Goal: Communication & Community: Answer question/provide support

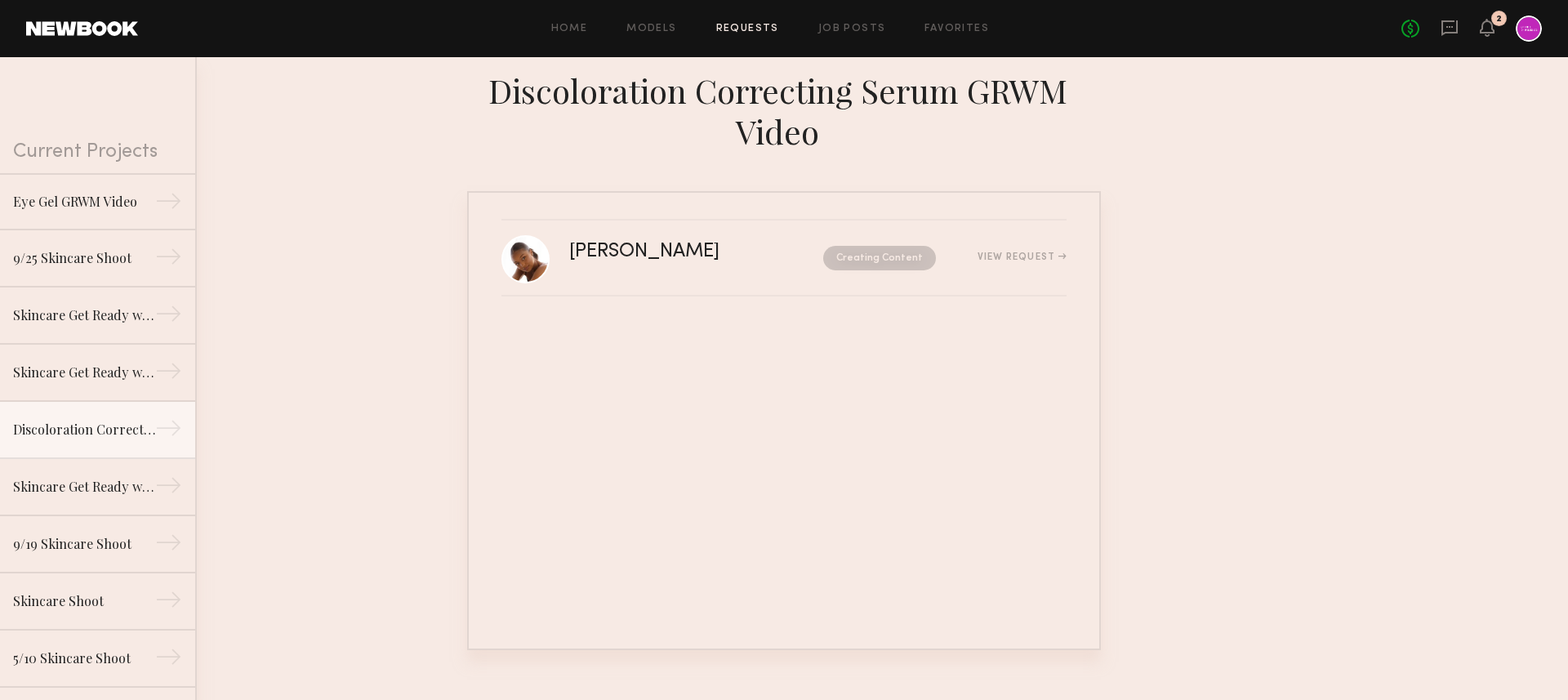
click at [1528, 28] on div at bounding box center [1529, 28] width 26 height 26
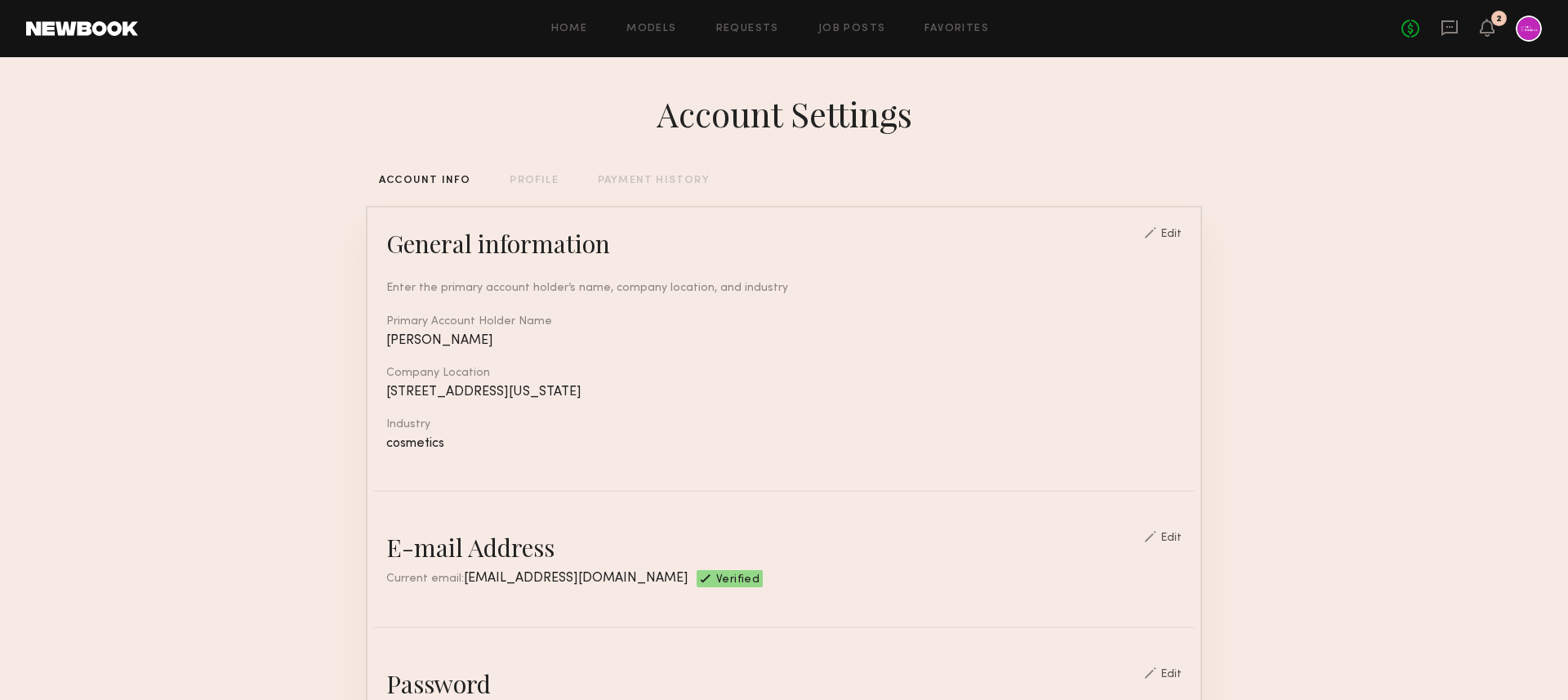
click at [1474, 23] on div "No fees up to $5,000 2" at bounding box center [1472, 28] width 140 height 26
click at [1483, 25] on icon at bounding box center [1487, 27] width 13 height 12
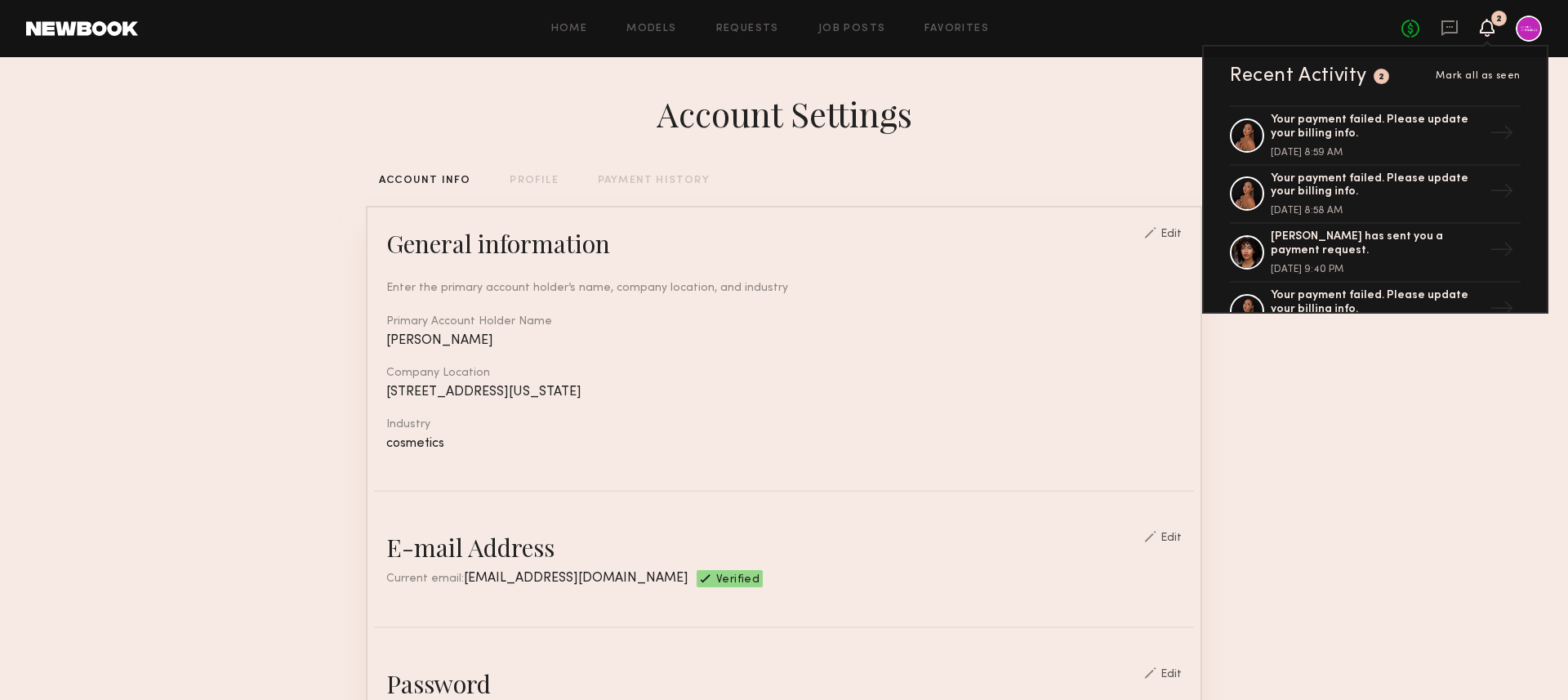
click at [1483, 25] on icon at bounding box center [1487, 27] width 13 height 12
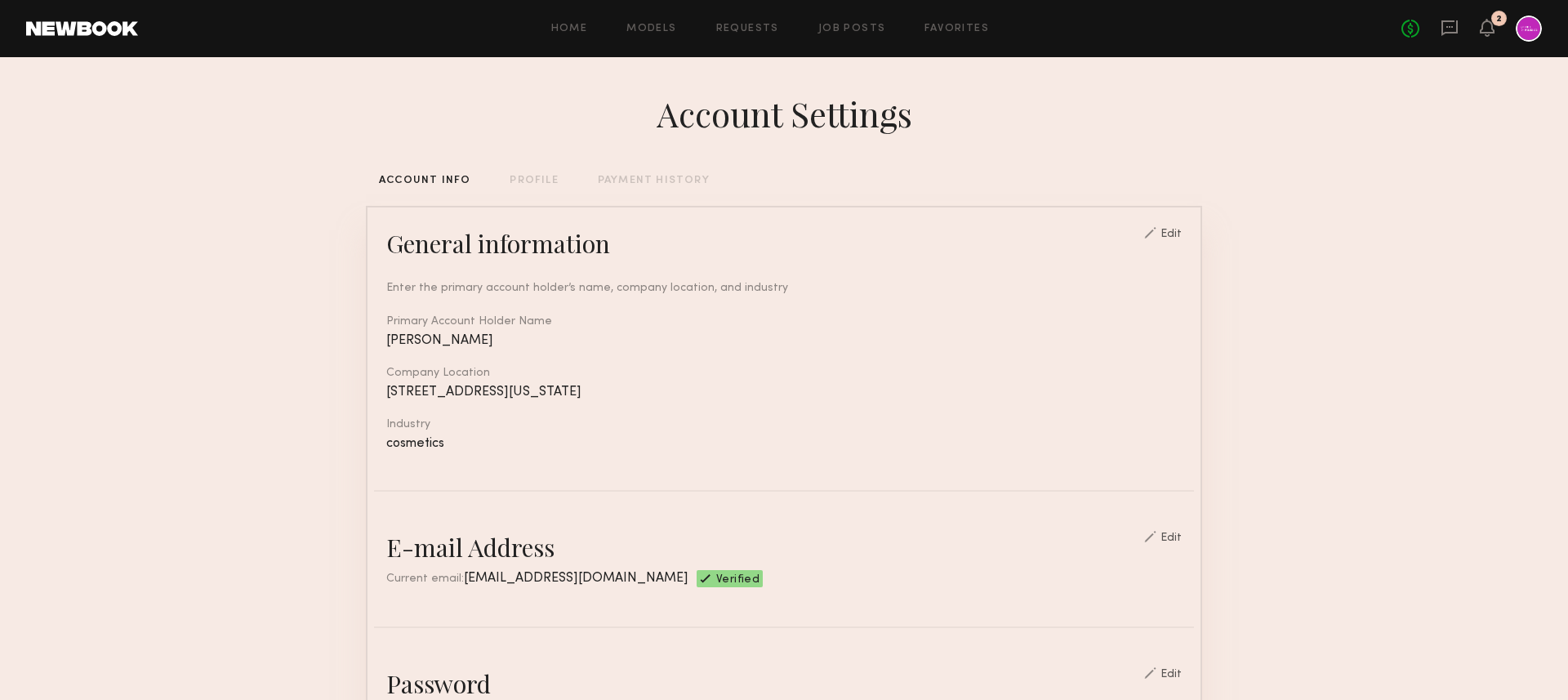
click at [1532, 25] on div at bounding box center [1529, 28] width 26 height 26
click at [1457, 29] on icon at bounding box center [1450, 28] width 16 height 15
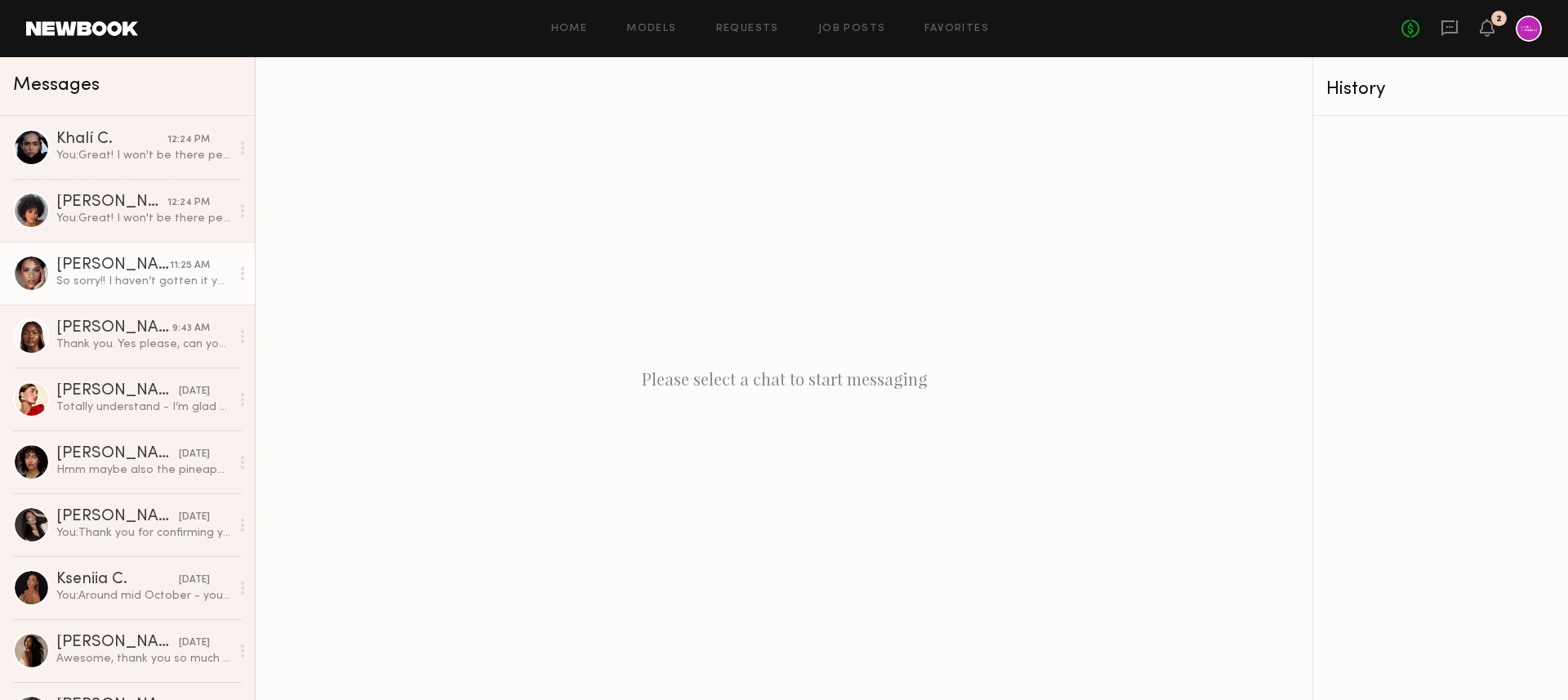
click at [134, 282] on div "So sorry!! I haven’t gotten it yet but will sign asap :)" at bounding box center [143, 281] width 174 height 15
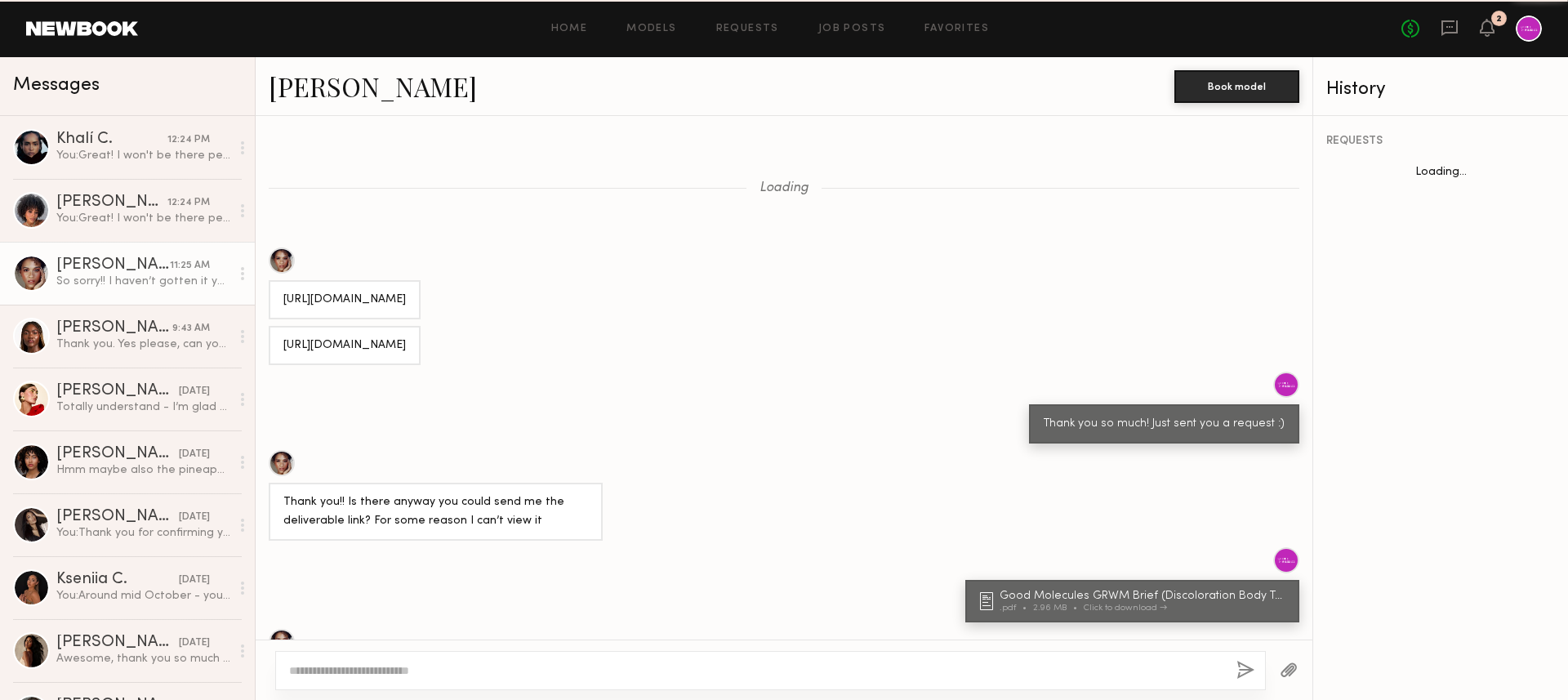
scroll to position [1150, 0]
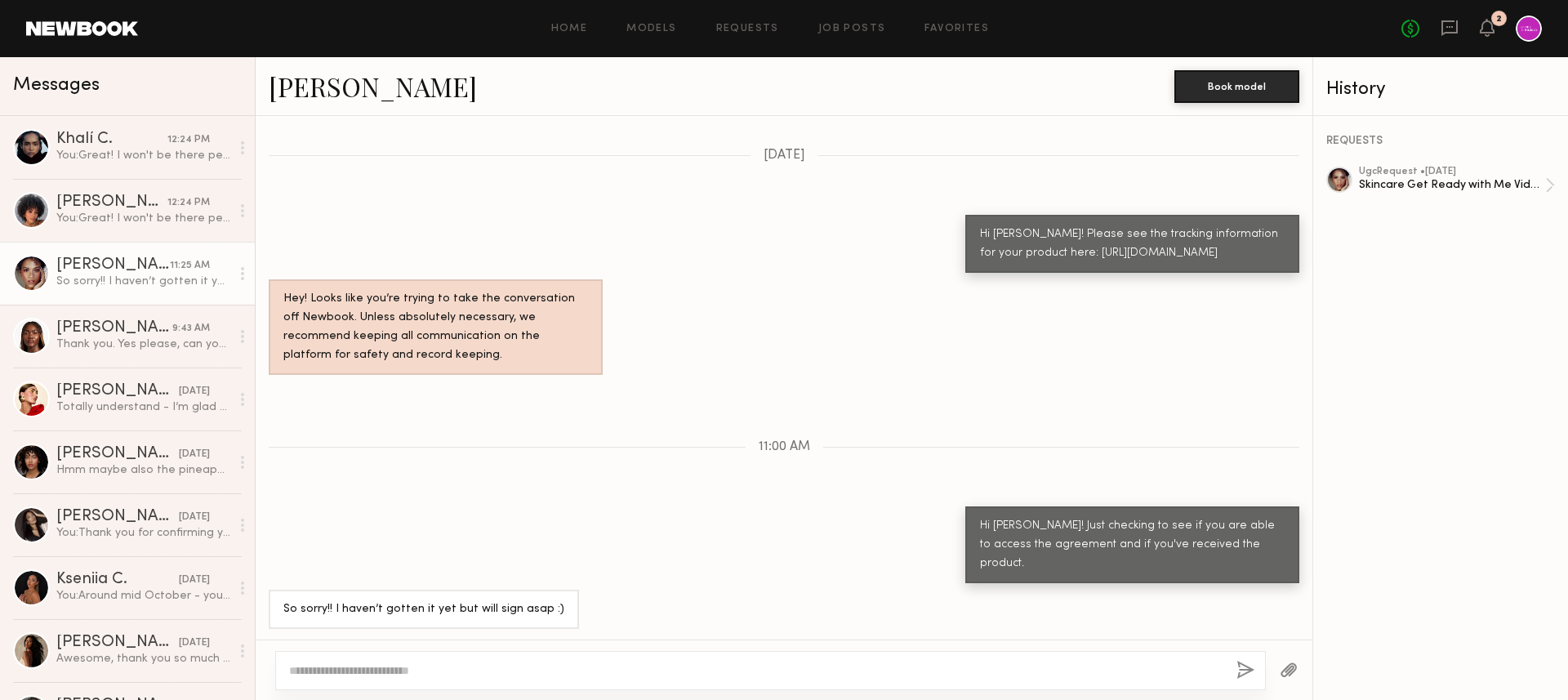
click at [575, 543] on div "Hi Alexandra! Just checking to see if you are able to access the agreement and …" at bounding box center [784, 544] width 1057 height 77
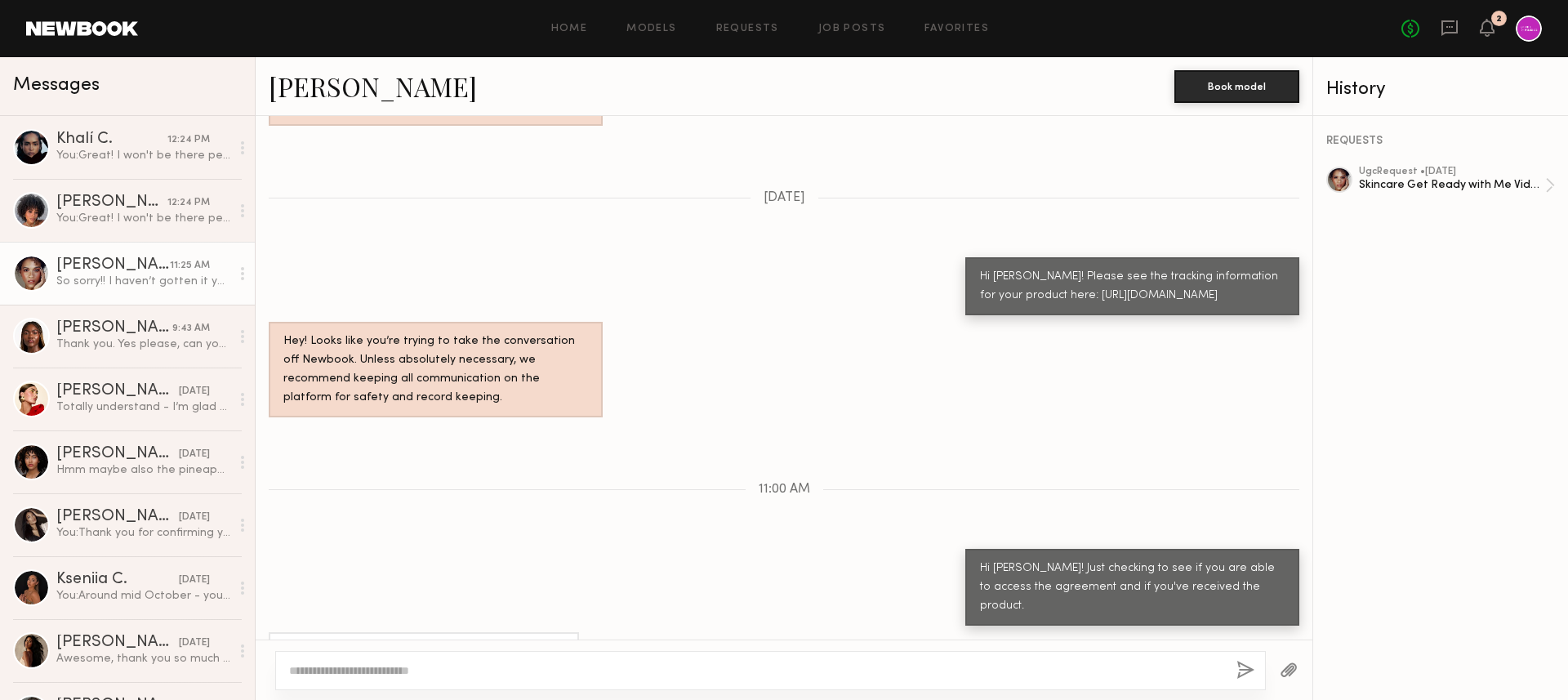
scroll to position [1079, 0]
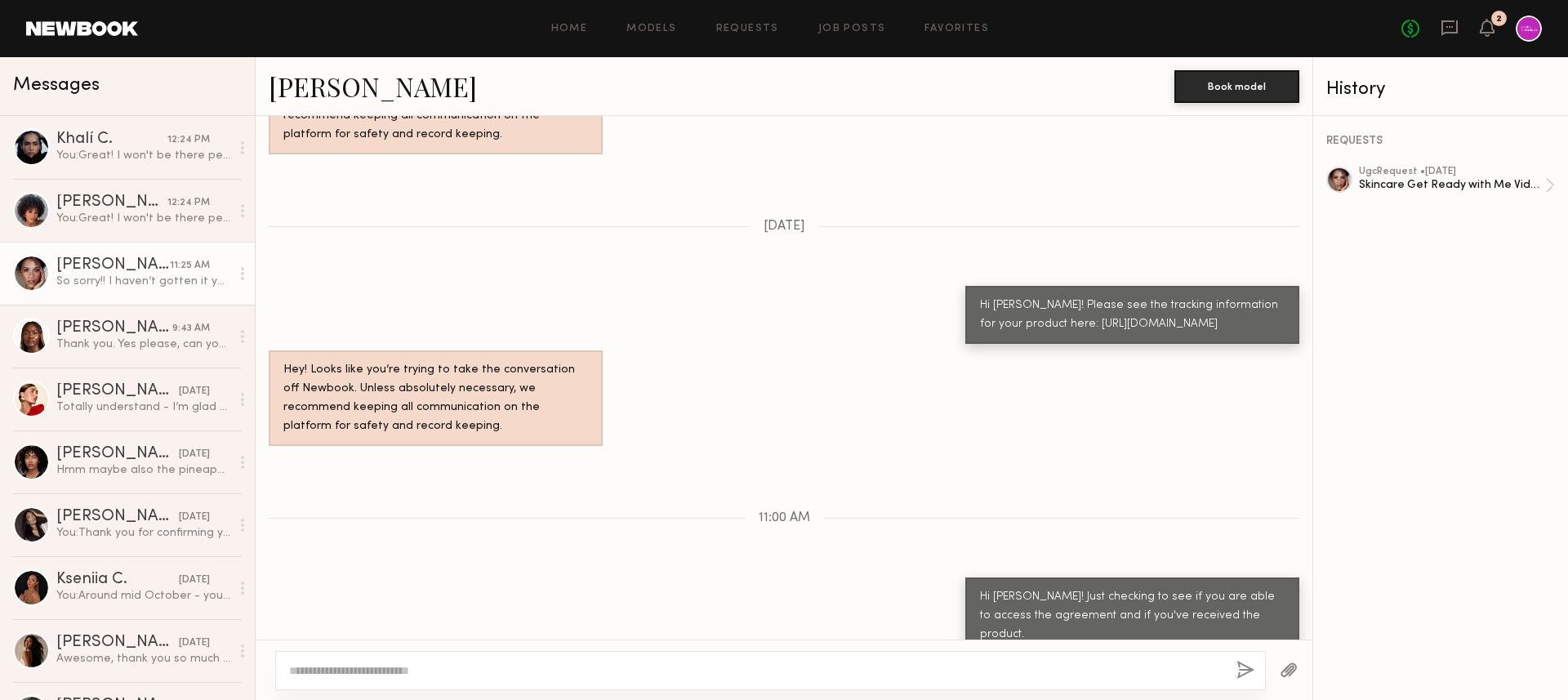
drag, startPoint x: 1287, startPoint y: 340, endPoint x: 1053, endPoint y: 326, distance: 234.4
click at [1053, 326] on div "Hi Alexandra! Please see the tracking information for your product here: https:…" at bounding box center [1133, 315] width 334 height 58
copy div "https://www.fedex.com/fedextrack/?trknbr=393470198461&trkqual=12029~39347019846…"
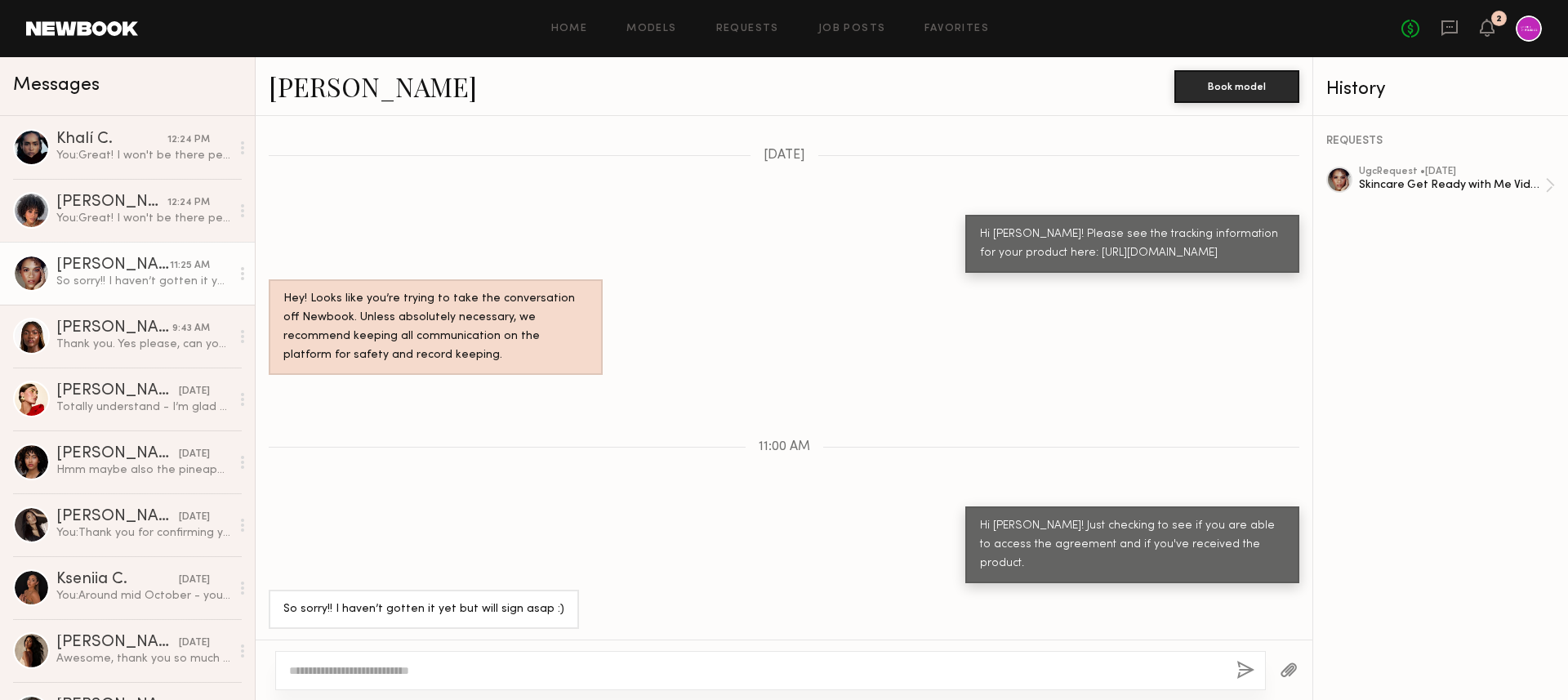
click at [707, 660] on div at bounding box center [771, 670] width 991 height 39
click at [662, 664] on textarea at bounding box center [756, 670] width 934 height 16
type textarea "*"
click at [501, 669] on textarea "**********" at bounding box center [756, 670] width 934 height 16
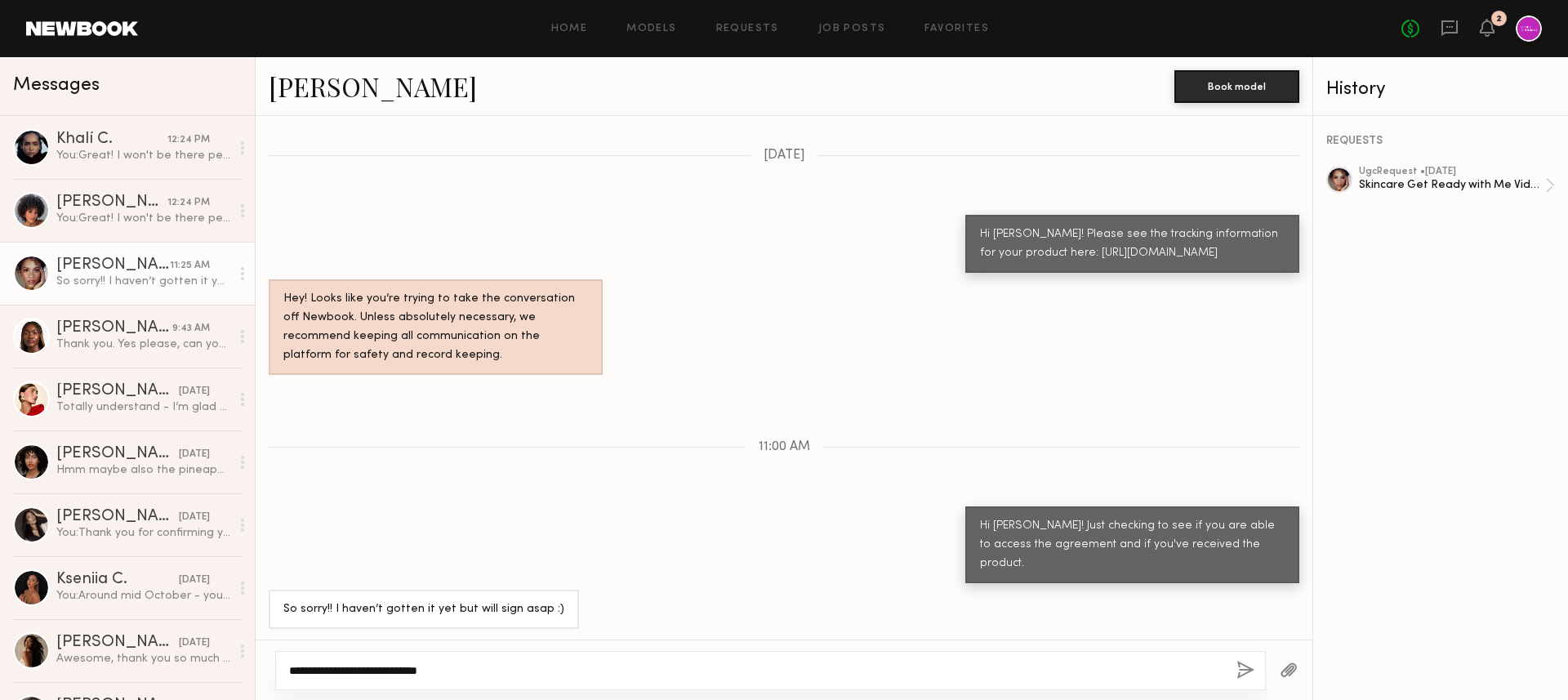
click at [514, 670] on textarea "**********" at bounding box center [756, 670] width 934 height 16
click at [576, 669] on textarea "**********" at bounding box center [756, 670] width 934 height 16
drag, startPoint x: 527, startPoint y: 675, endPoint x: 466, endPoint y: 670, distance: 61.2
click at [466, 670] on textarea "**********" at bounding box center [756, 670] width 934 height 16
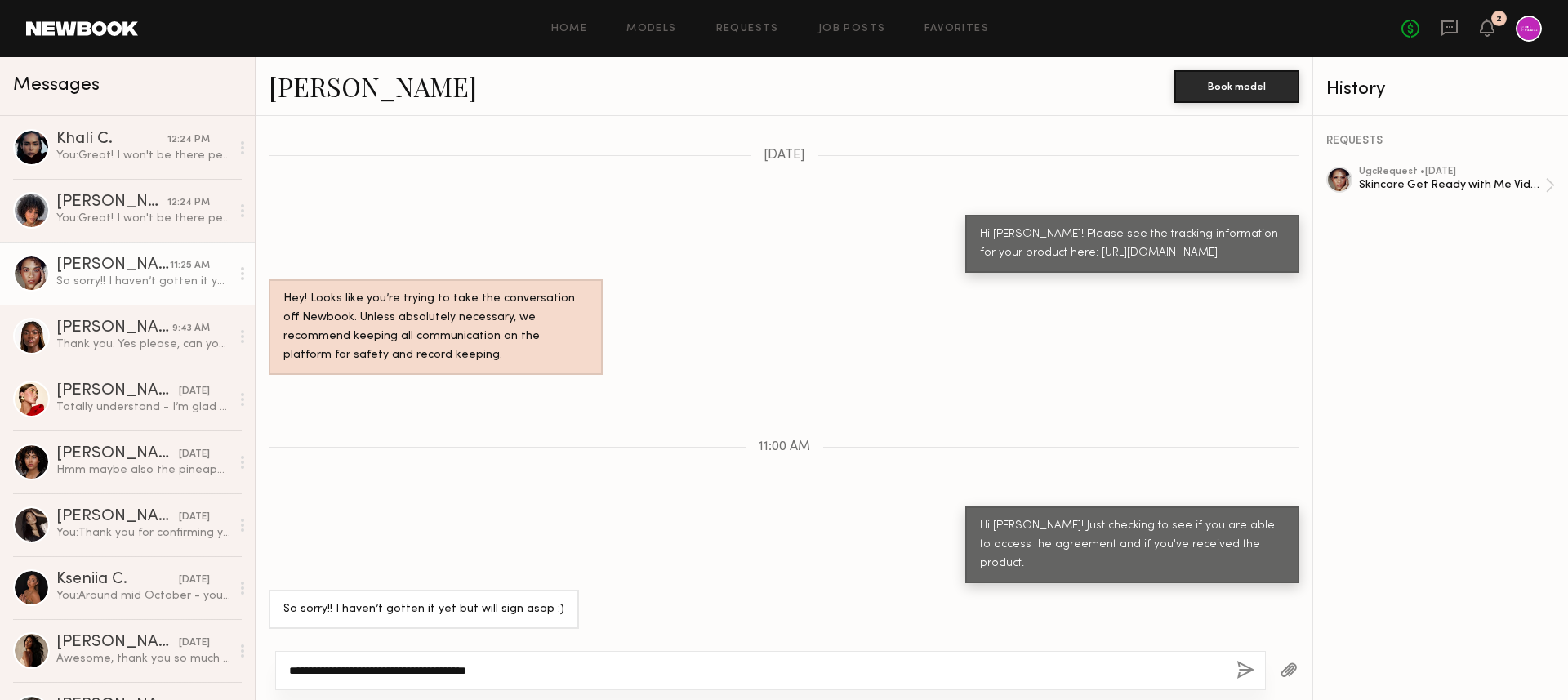
click at [466, 670] on textarea "**********" at bounding box center [756, 670] width 934 height 16
click at [937, 663] on textarea "**********" at bounding box center [756, 670] width 934 height 16
type textarea "**********"
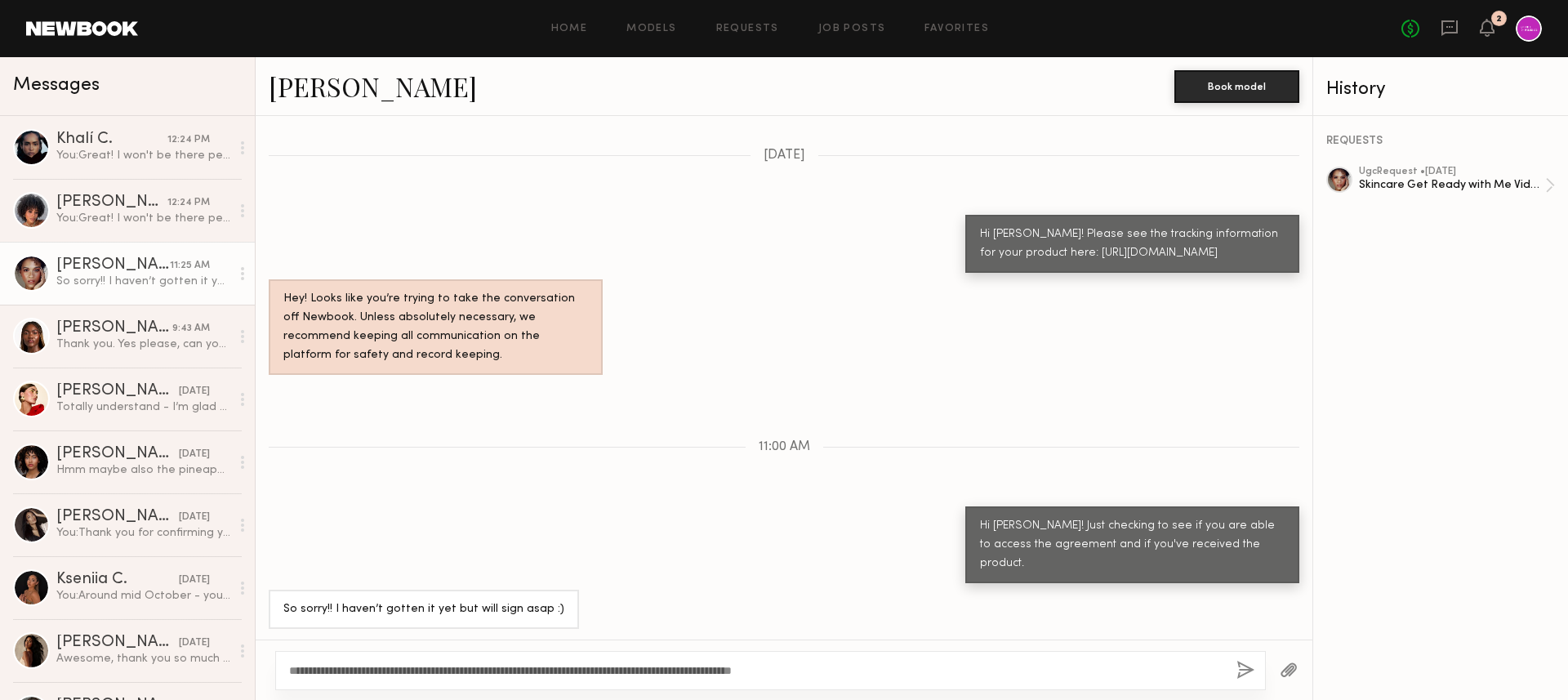
click at [1243, 671] on button "button" at bounding box center [1245, 670] width 18 height 20
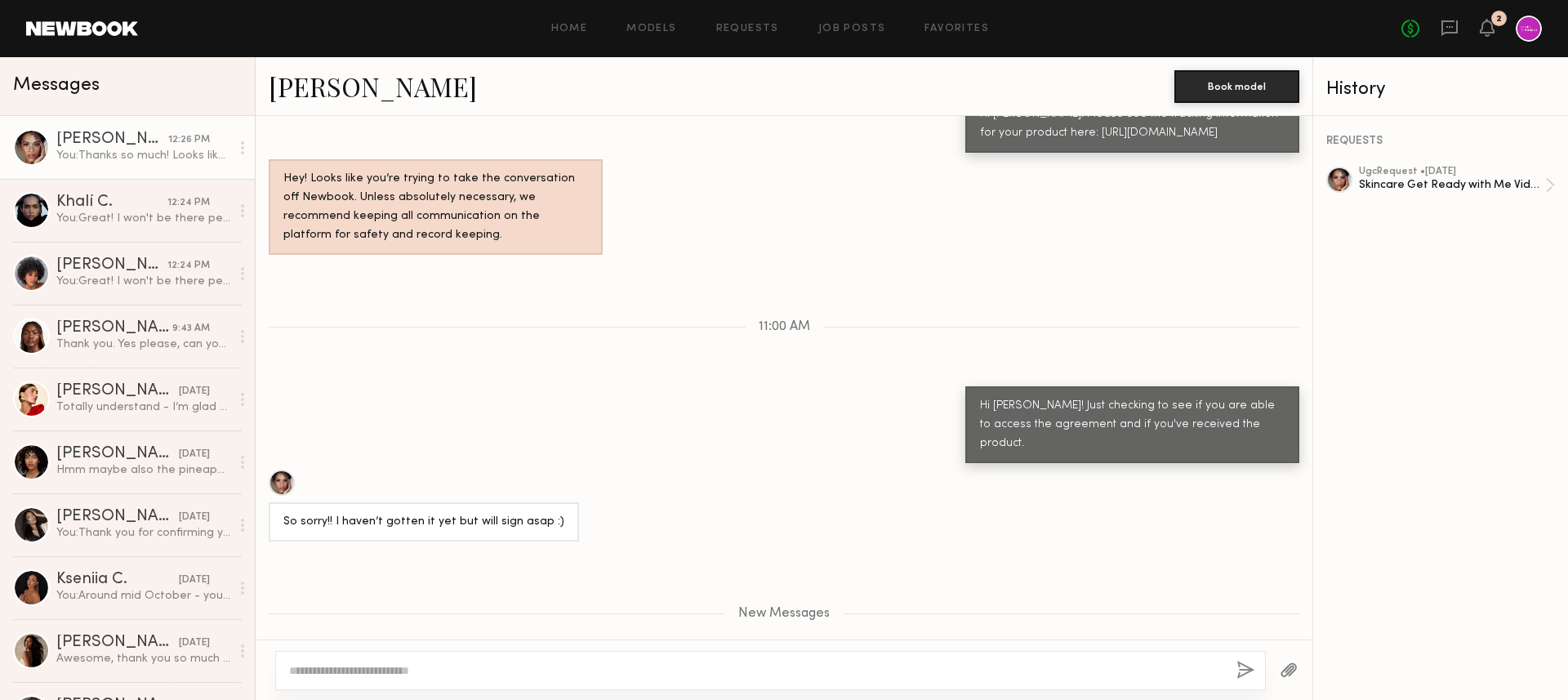
scroll to position [1371, 0]
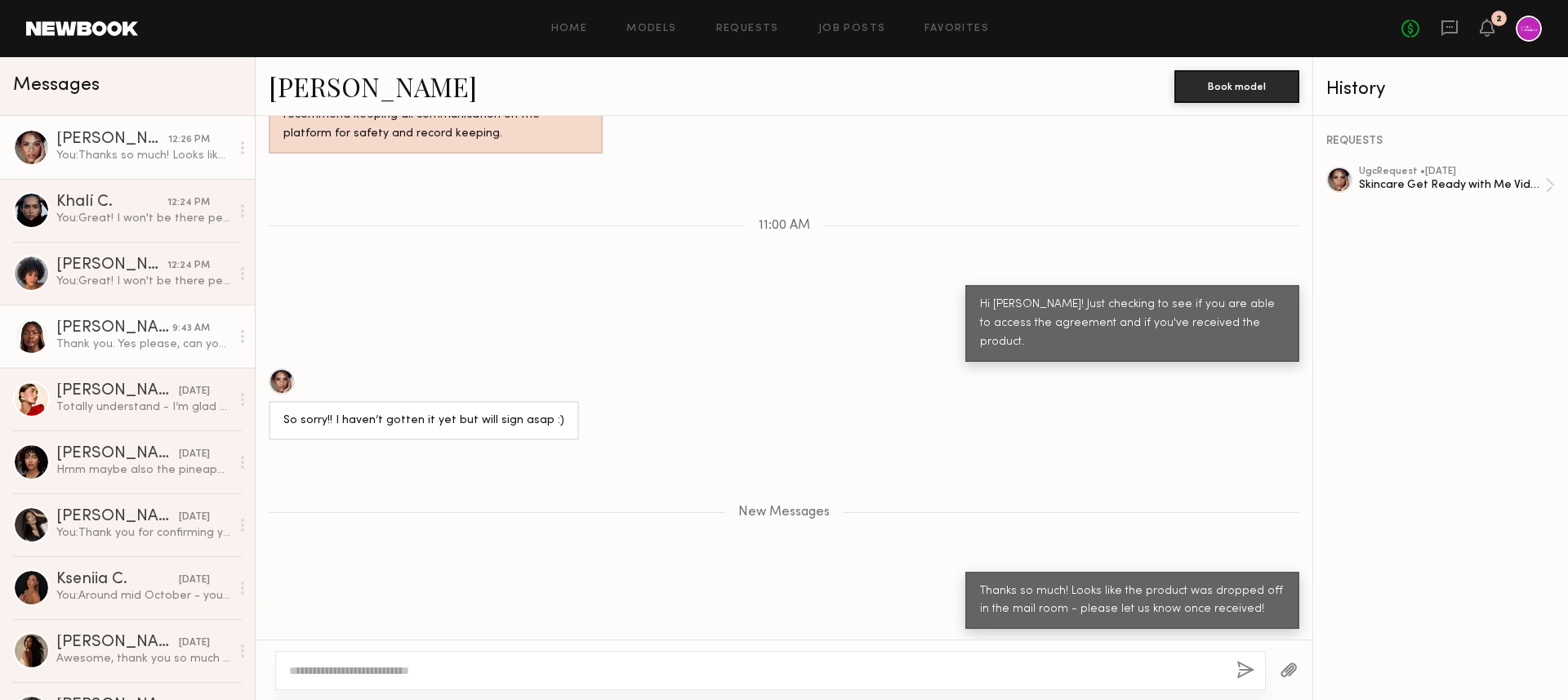
click at [157, 335] on div "Tamie L." at bounding box center [114, 327] width 116 height 16
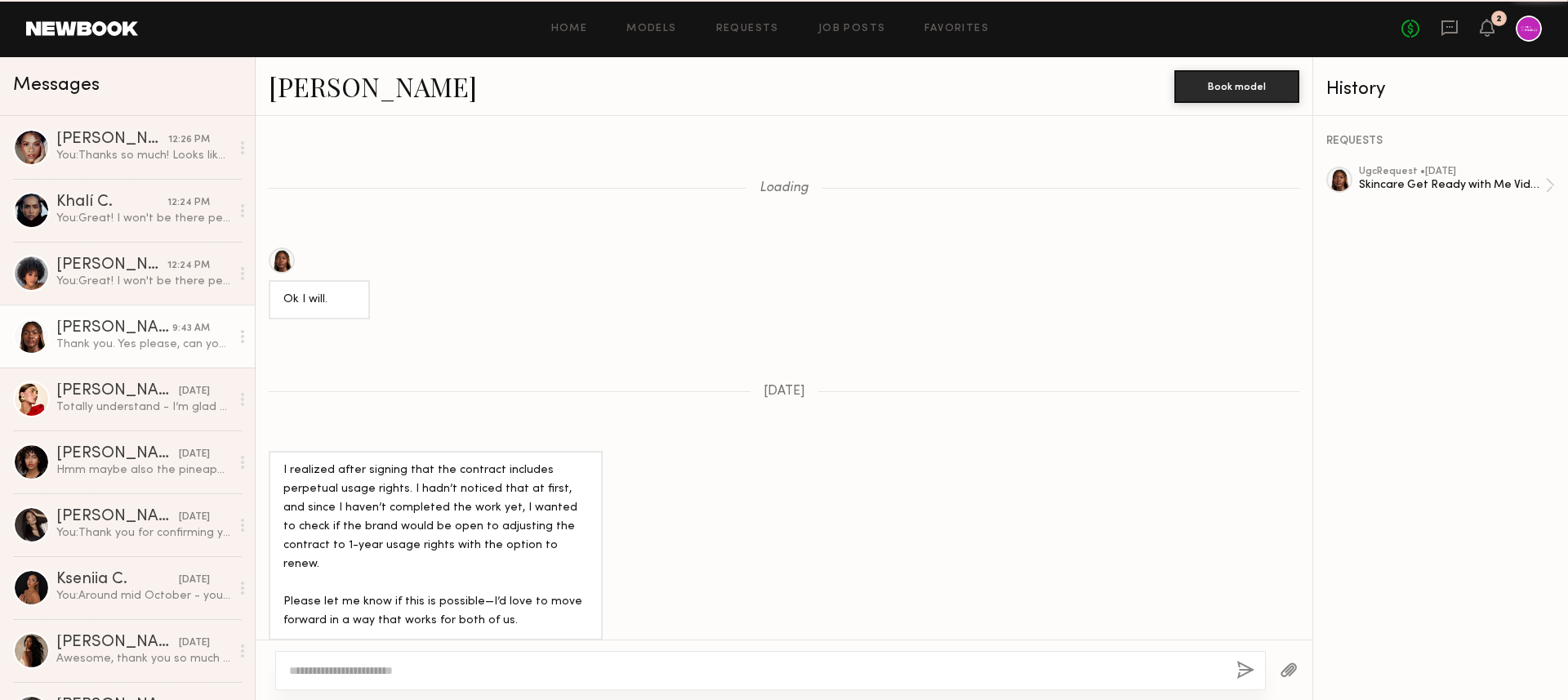
scroll to position [1868, 0]
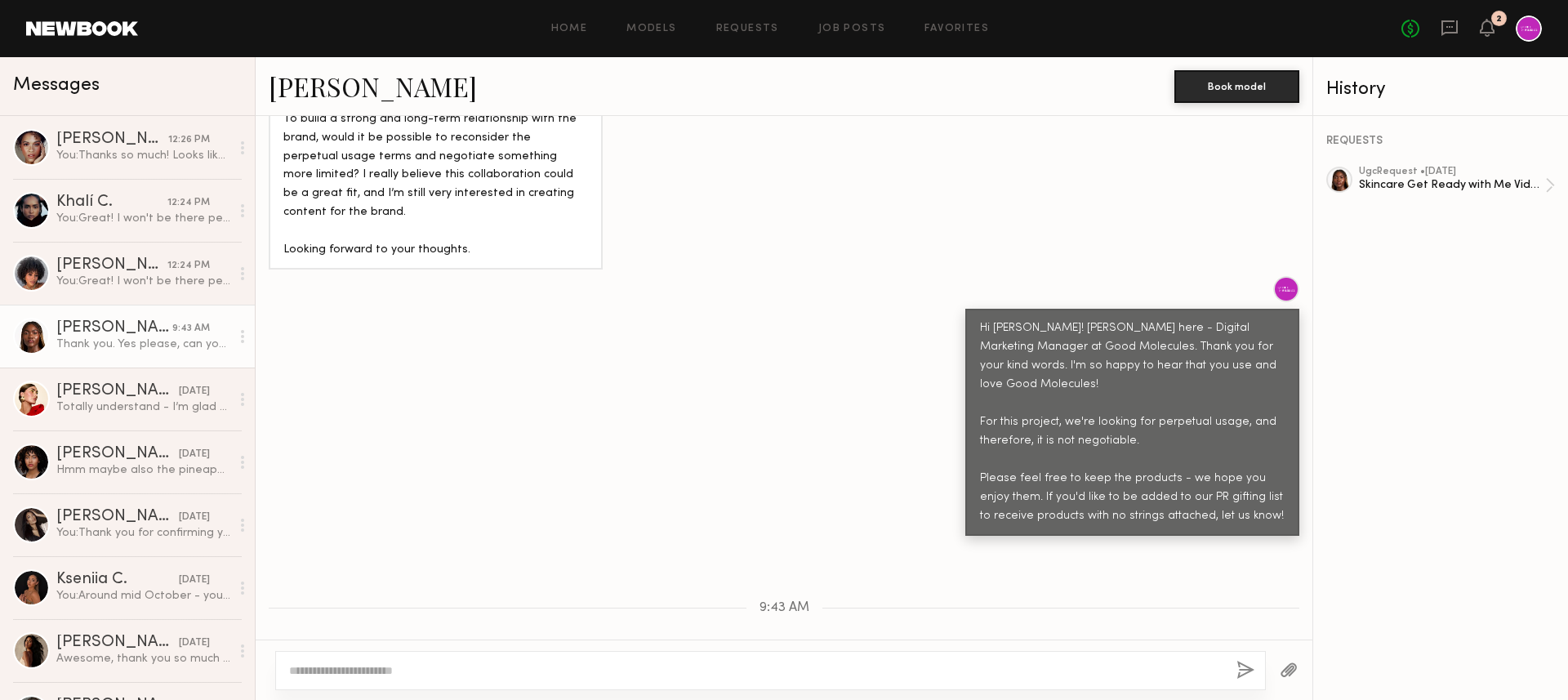
click at [330, 86] on link "Tamie L." at bounding box center [373, 85] width 208 height 36
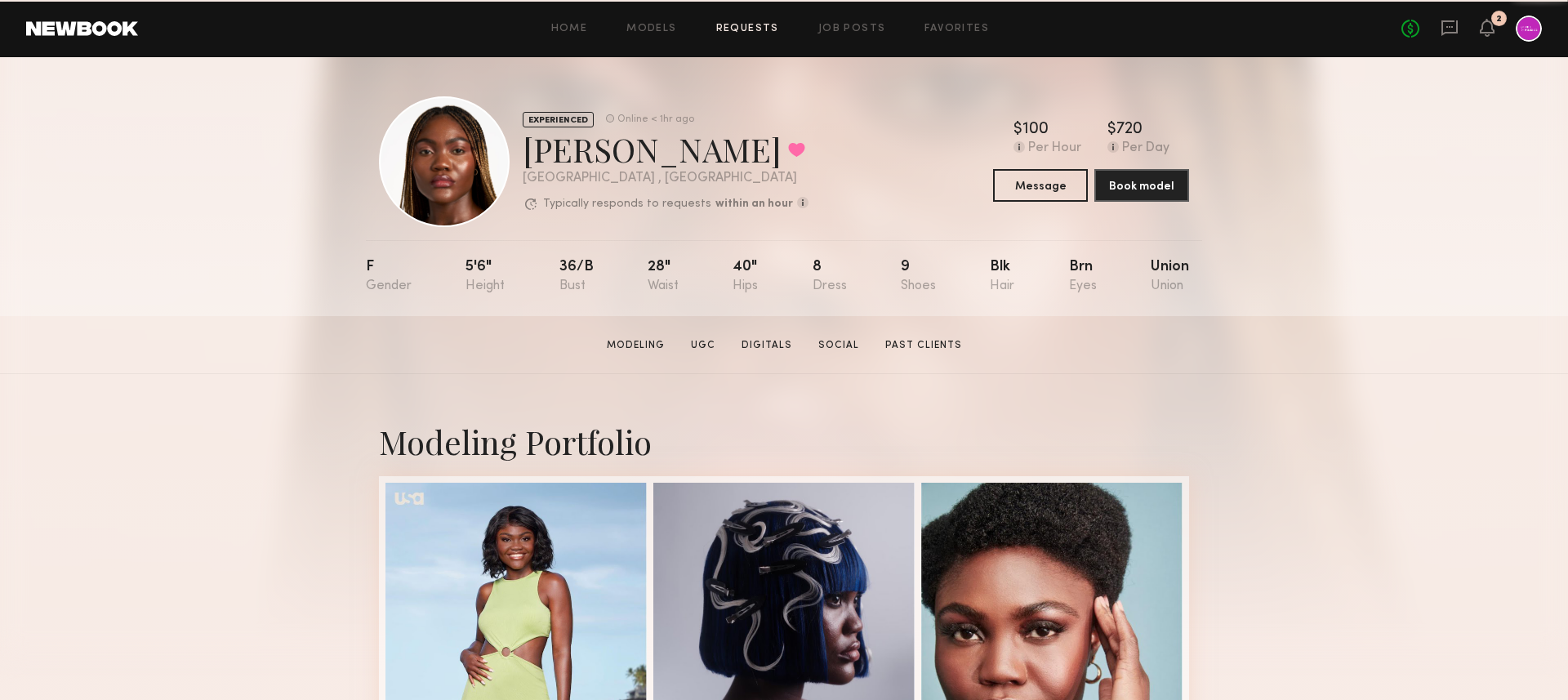
click at [750, 25] on link "Requests" at bounding box center [748, 29] width 63 height 11
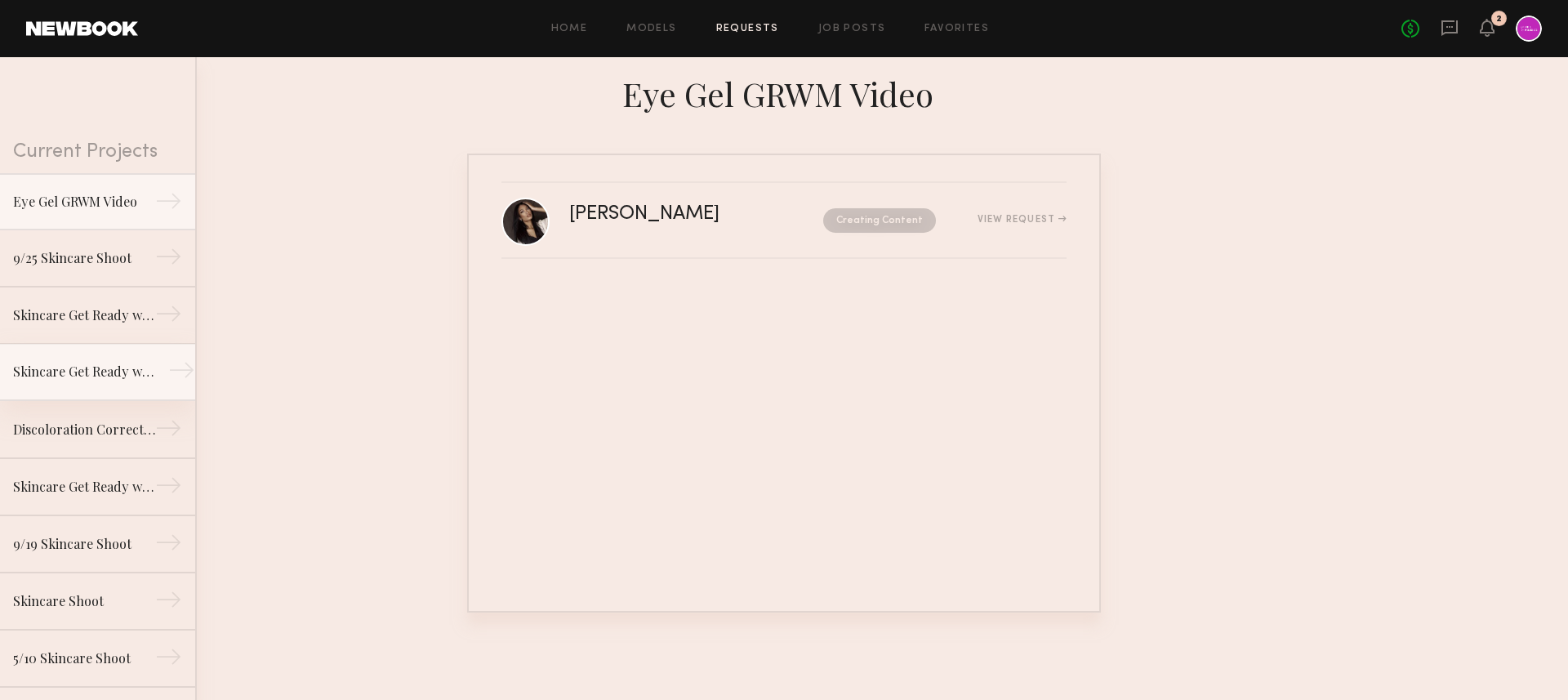
click at [87, 393] on link "Skincare Get Ready with Me Video (Eye Gel) →" at bounding box center [97, 373] width 195 height 58
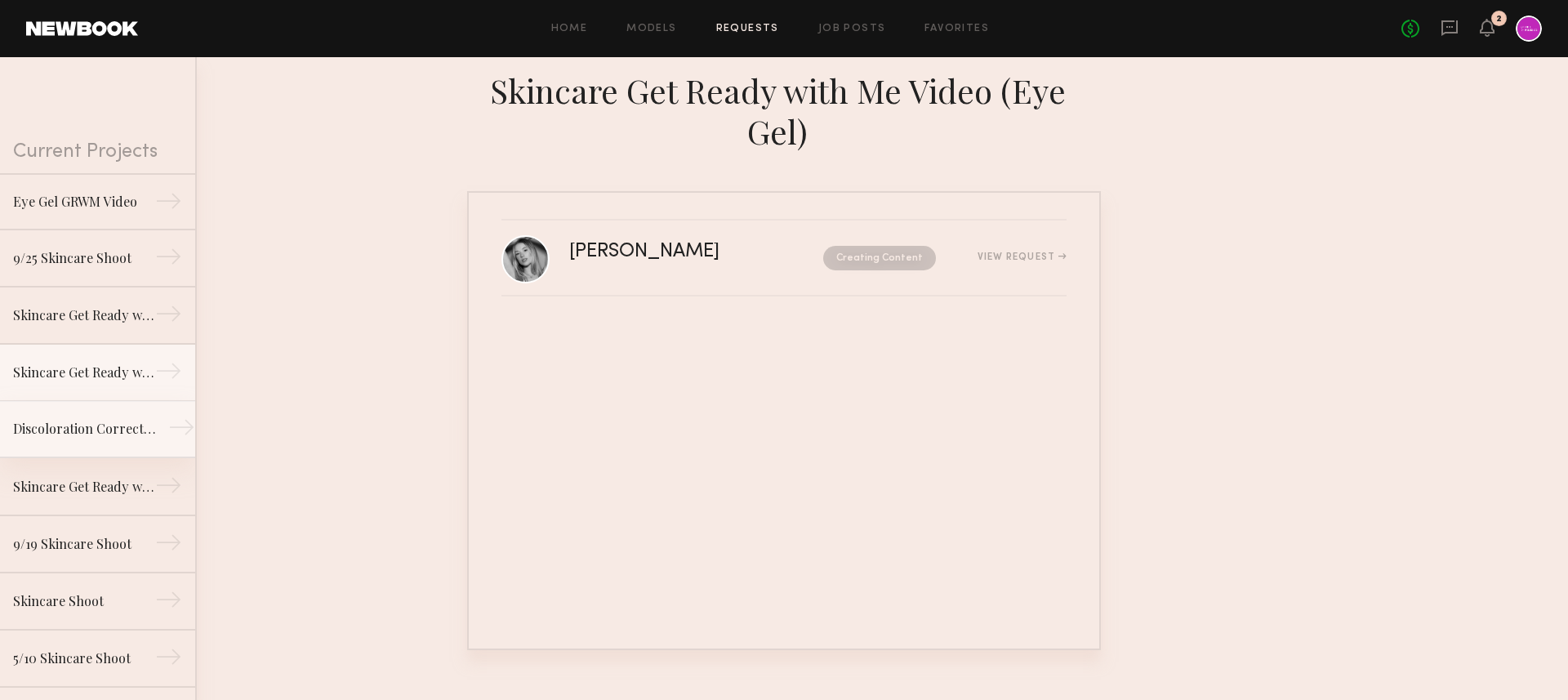
click at [80, 438] on div "Discoloration Correcting Serum GRWM Video" at bounding box center [84, 428] width 142 height 19
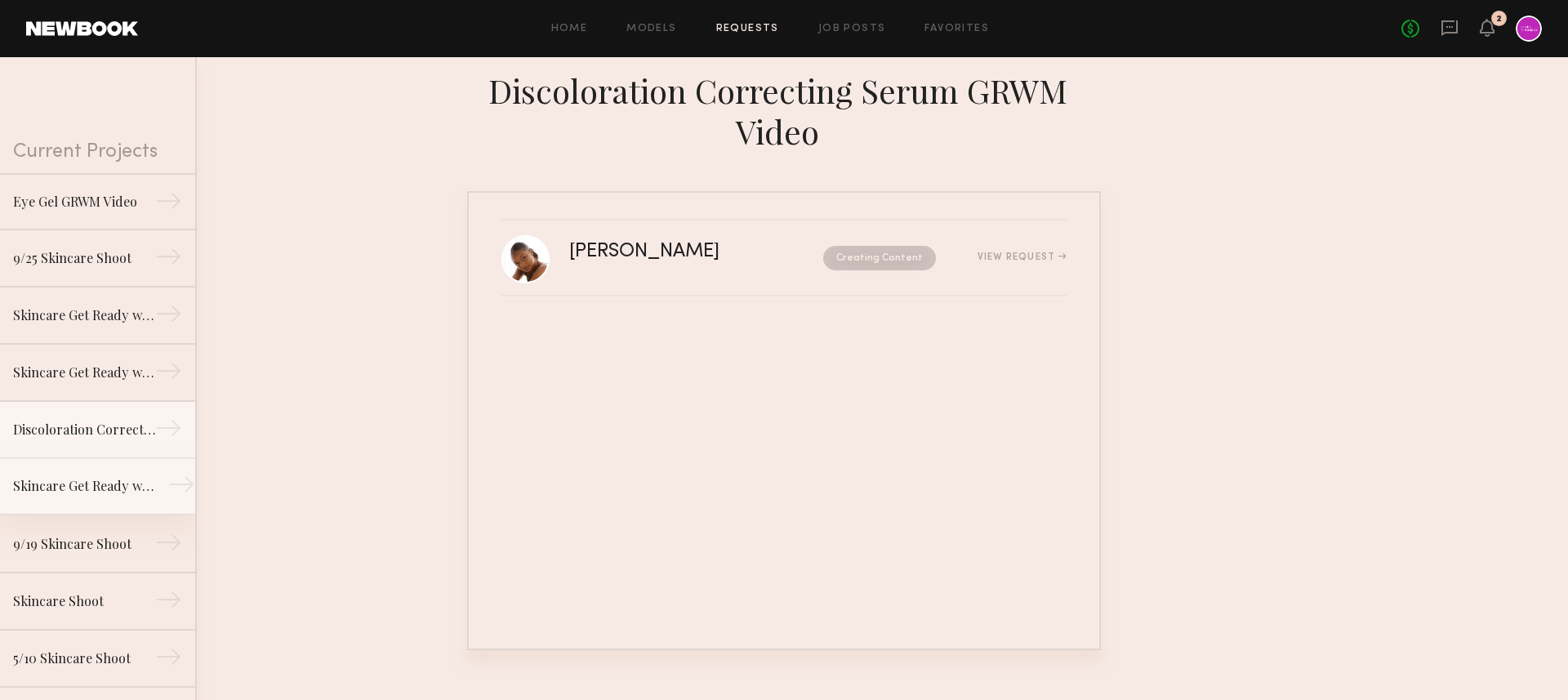
click at [82, 477] on div "Skincare Get Ready with Me Video" at bounding box center [84, 486] width 142 height 19
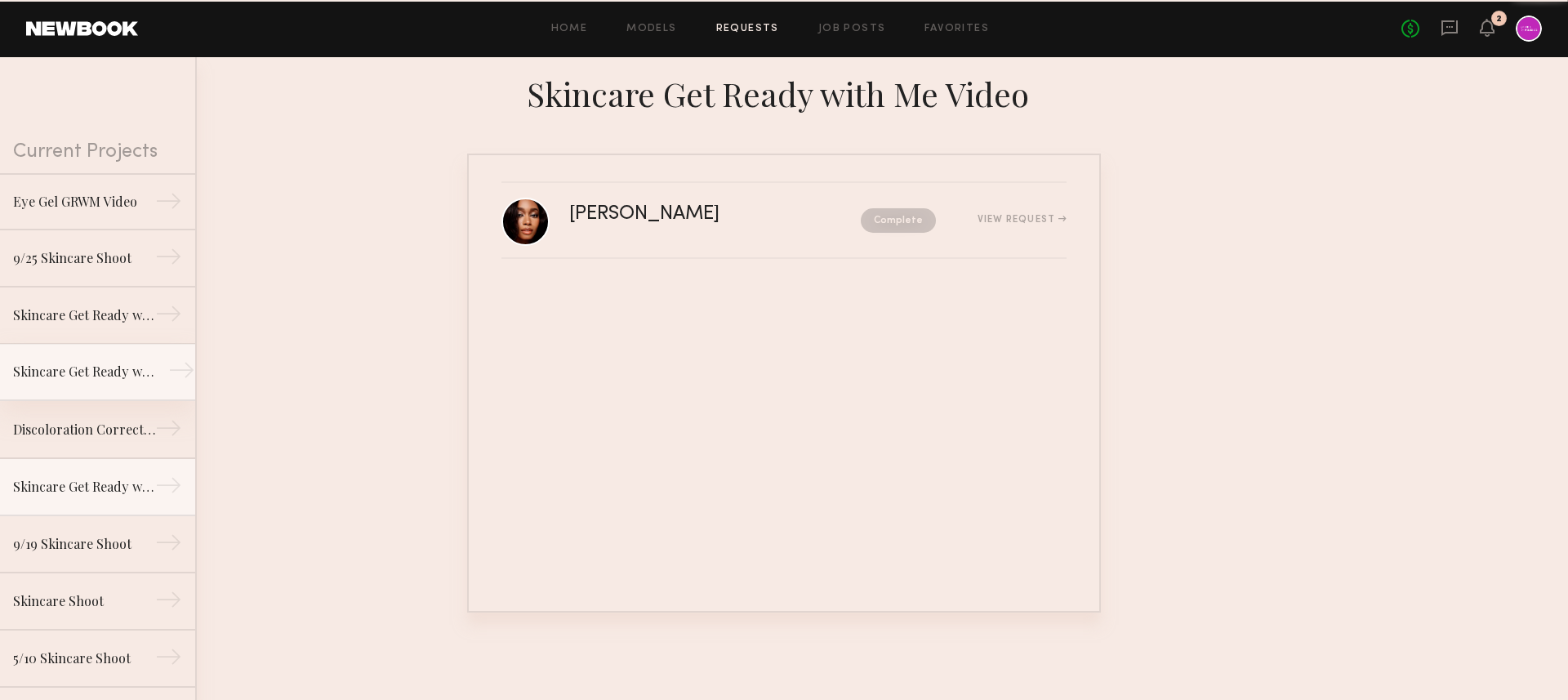
click at [89, 360] on link "Skincare Get Ready with Me Video (Eye Gel) →" at bounding box center [97, 373] width 195 height 58
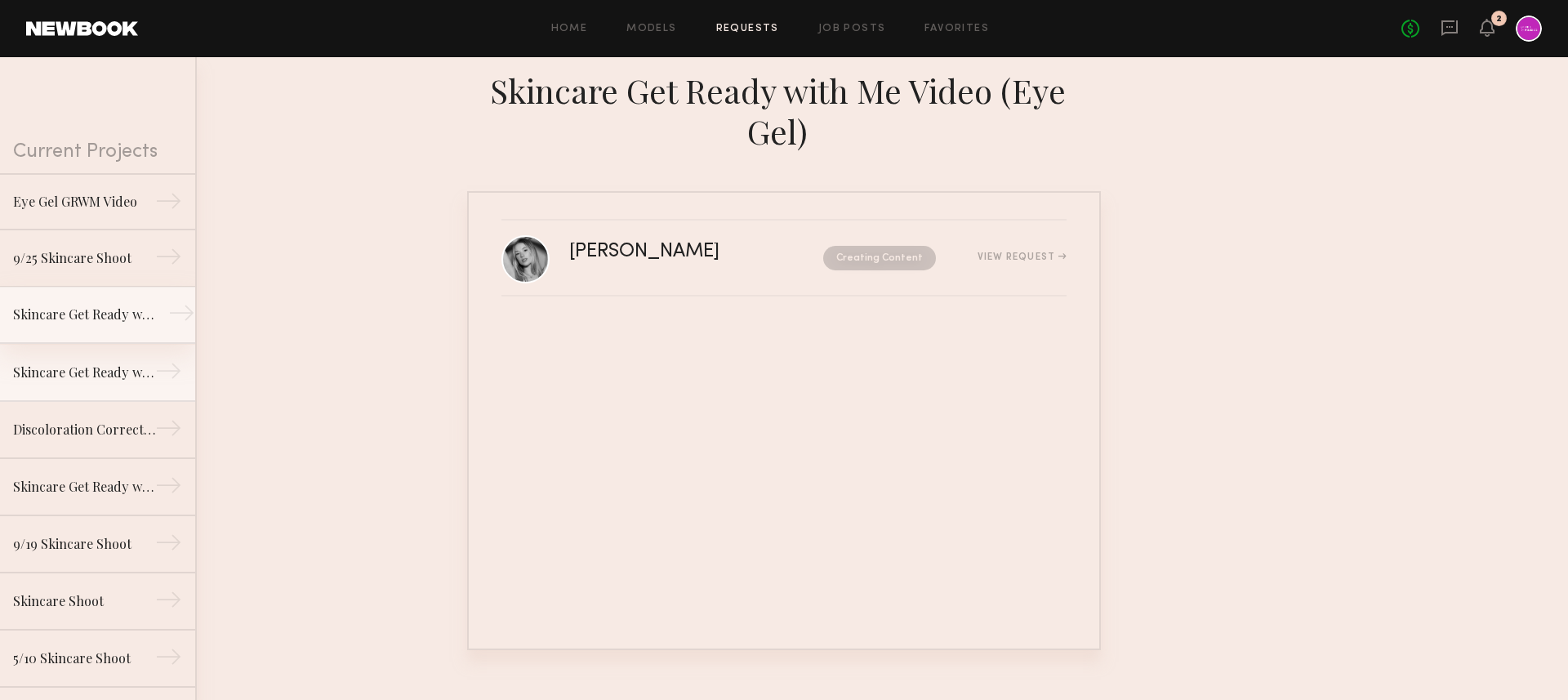
click at [86, 321] on div "Skincare Get Ready with Me Video (Body Treatment)" at bounding box center [84, 314] width 142 height 19
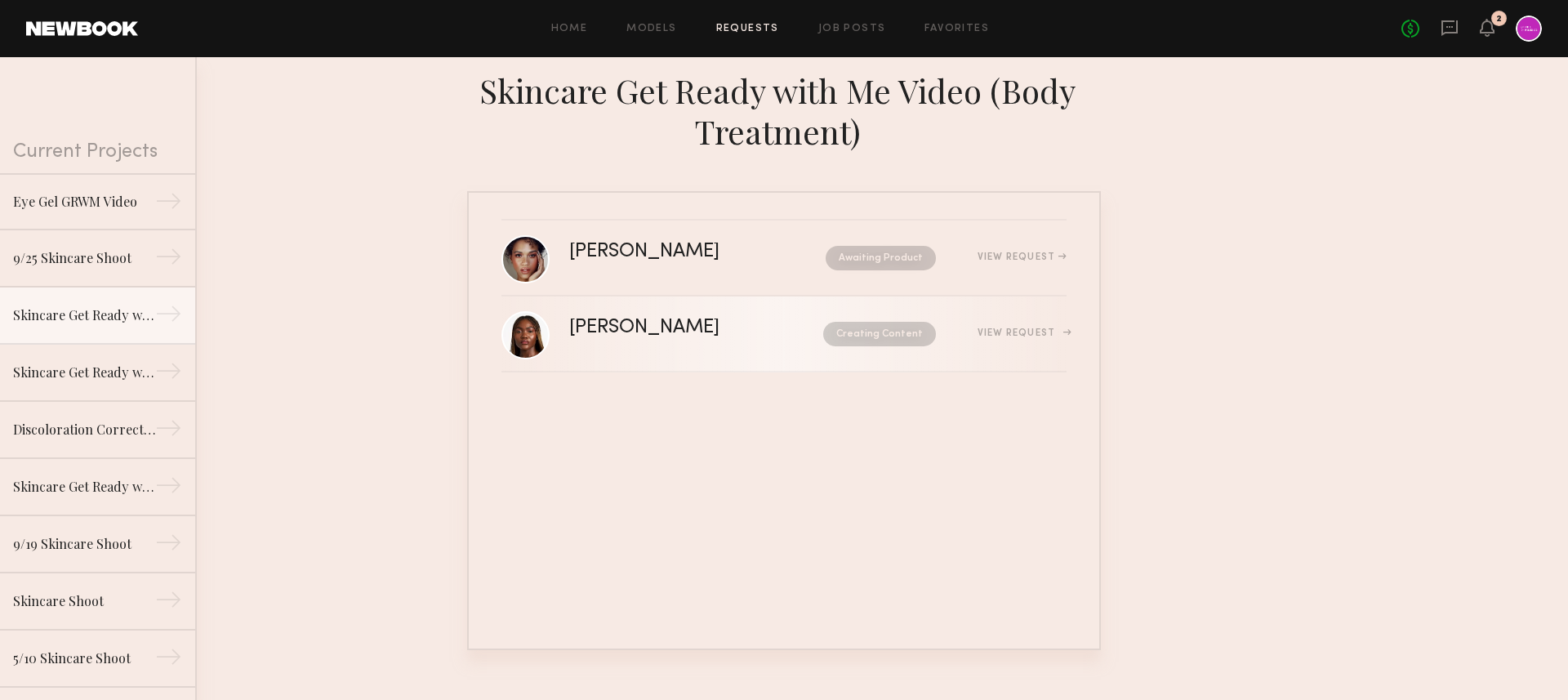
click at [607, 350] on div "[PERSON_NAME] Creating Content View Request" at bounding box center [818, 334] width 497 height 31
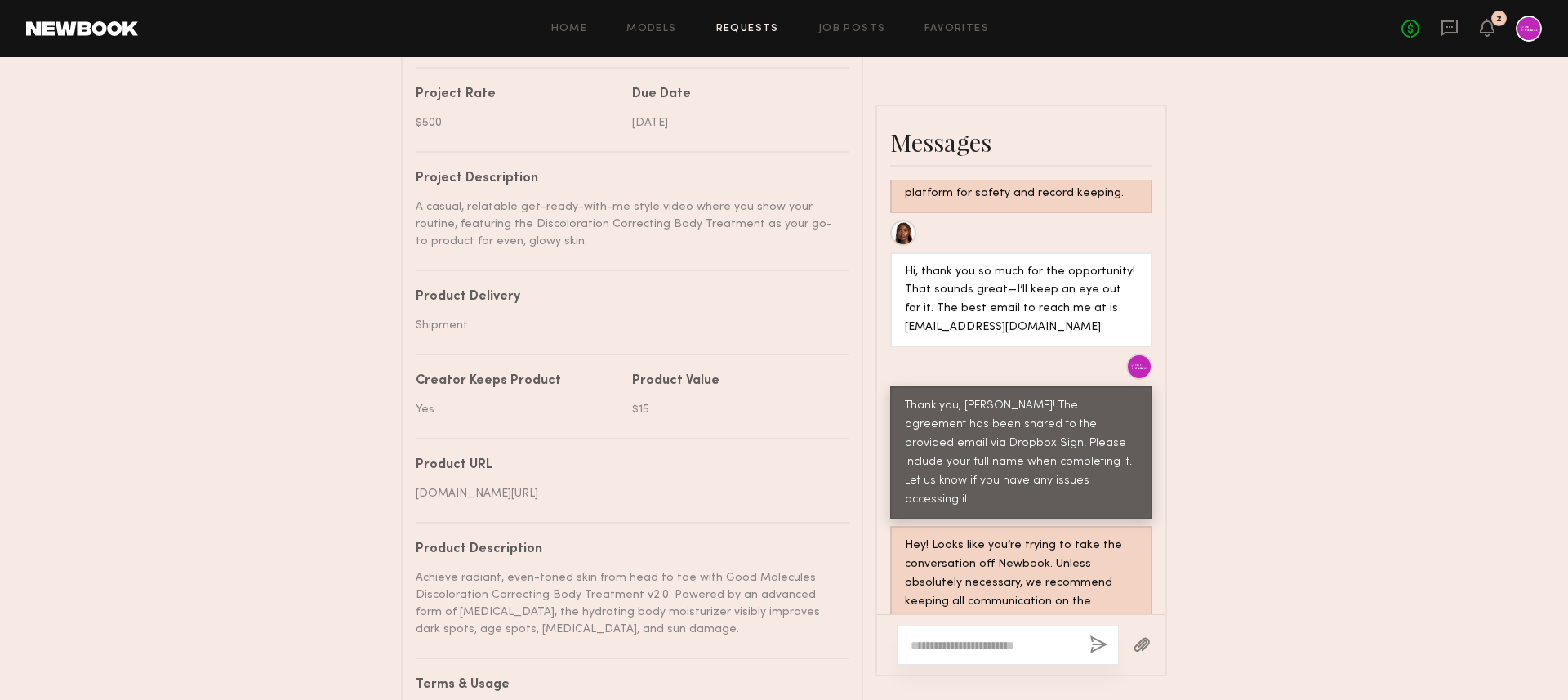
scroll to position [1085, 0]
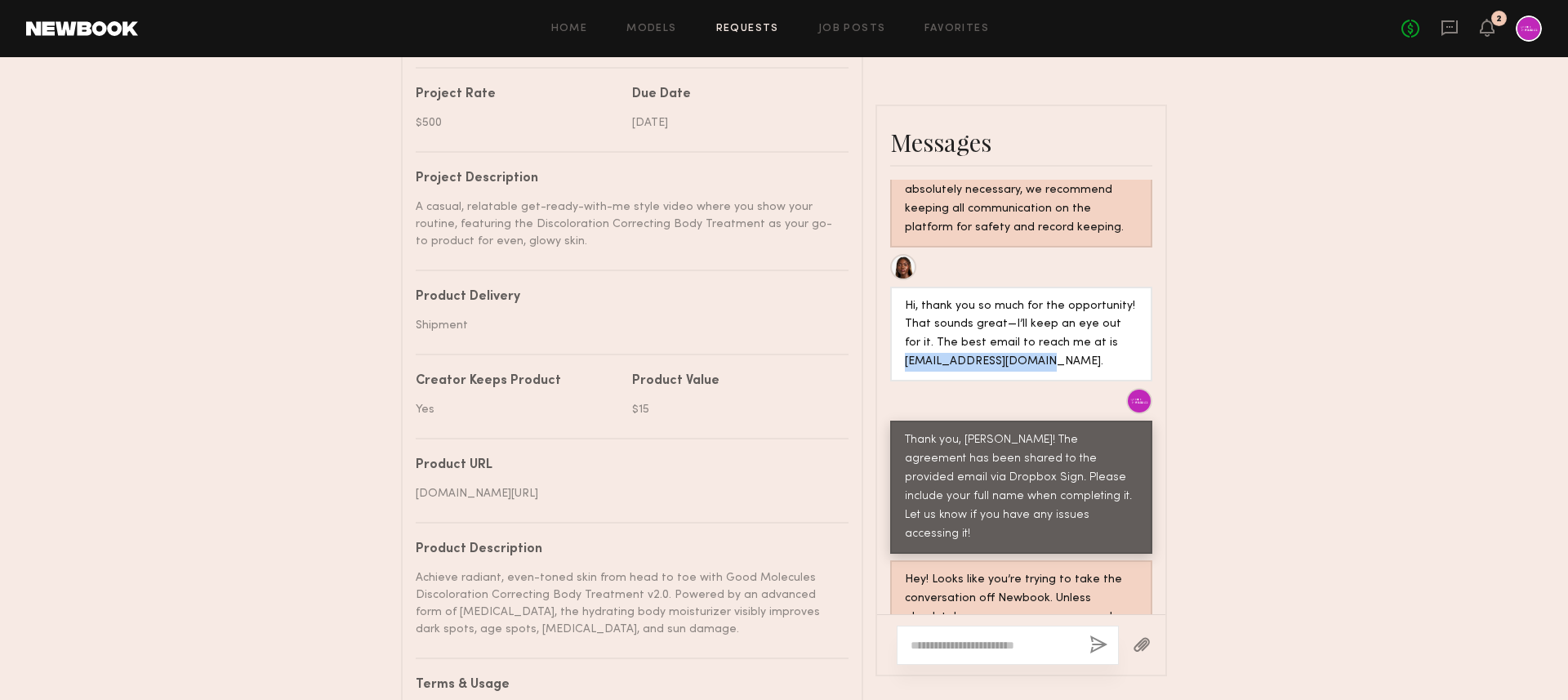
drag, startPoint x: 1051, startPoint y: 386, endPoint x: 905, endPoint y: 383, distance: 146.0
click at [905, 373] on div "Hi, thank you so much for the opportunity! That sounds great—I’ll keep an eye o…" at bounding box center [1022, 335] width 232 height 75
copy div "[EMAIL_ADDRESS][DOMAIN_NAME]"
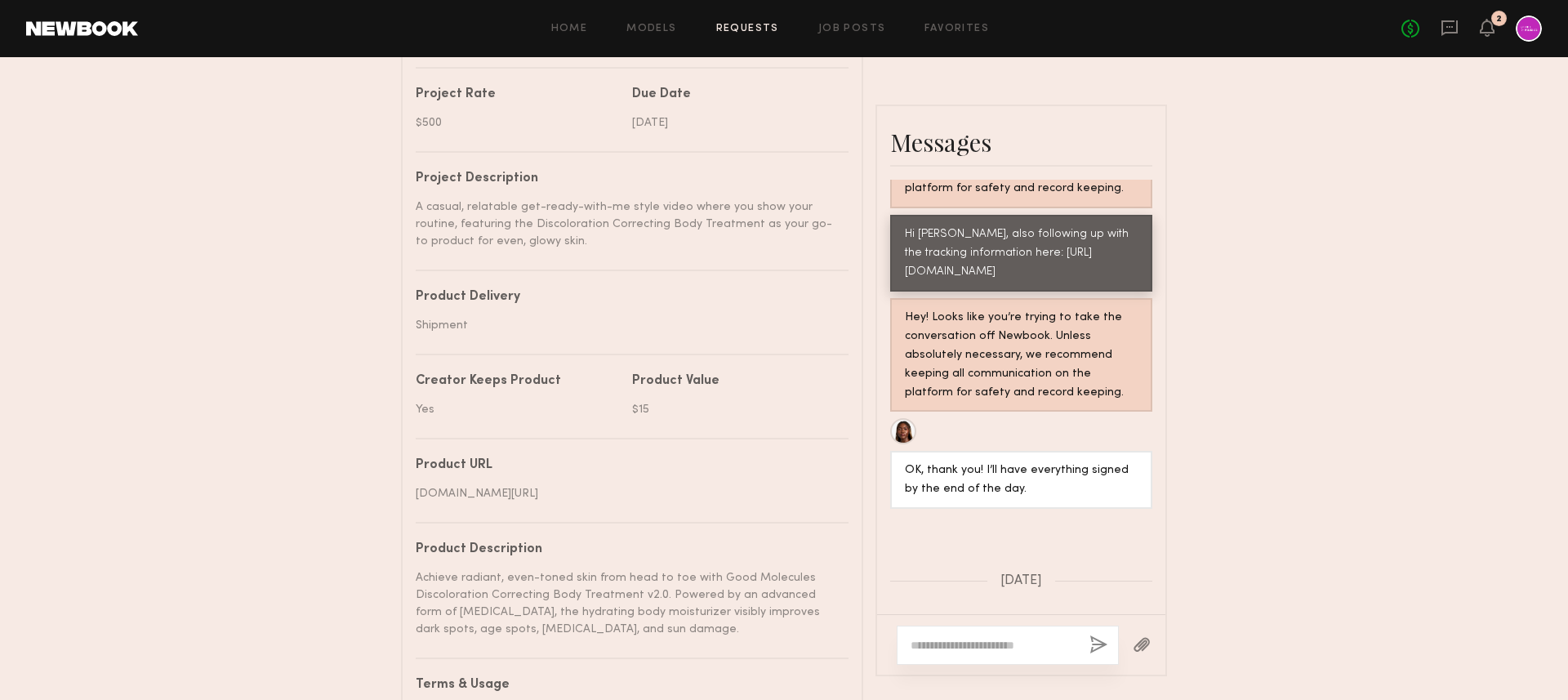
click at [935, 396] on div "Hey! Looks like you’re trying to take the conversation off Newbook. Unless abso…" at bounding box center [1022, 356] width 232 height 94
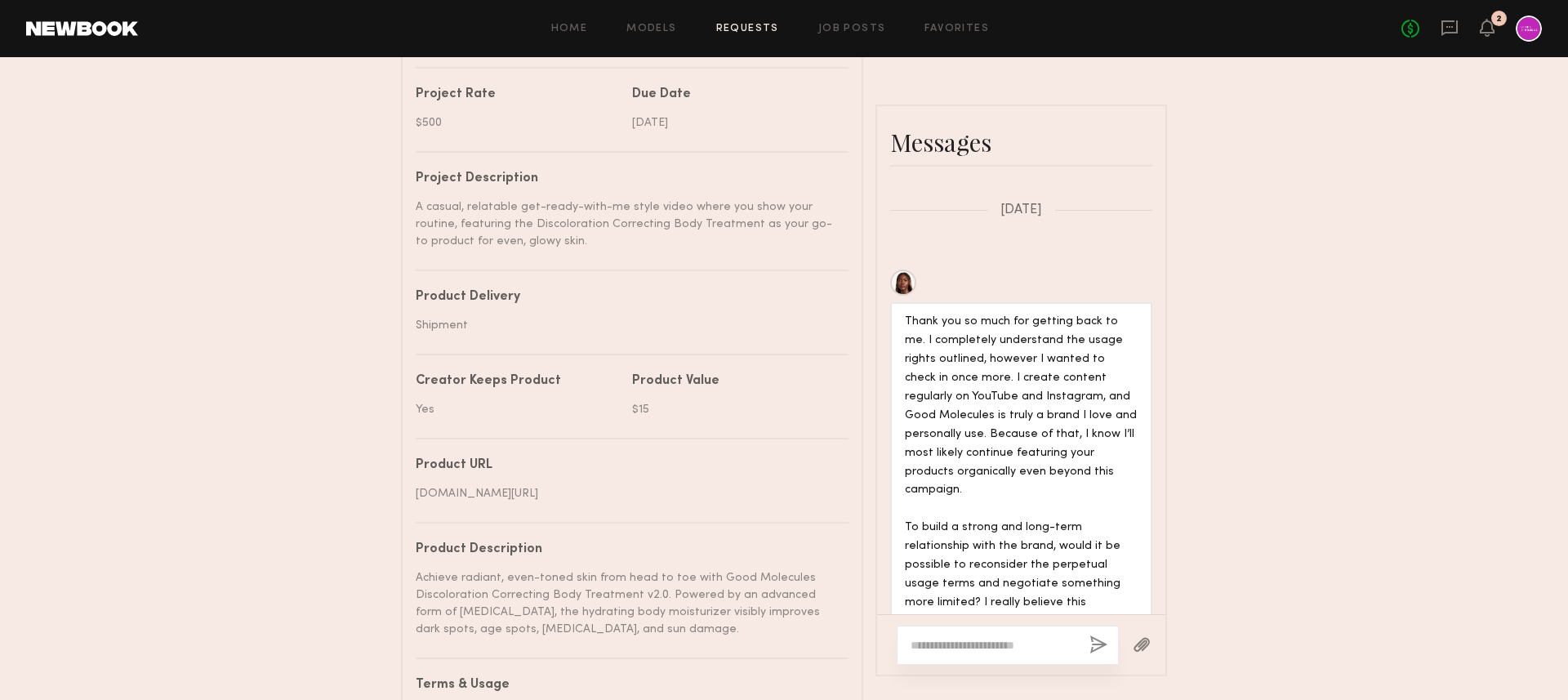
scroll to position [3642, 0]
